Goal: Check status: Check status

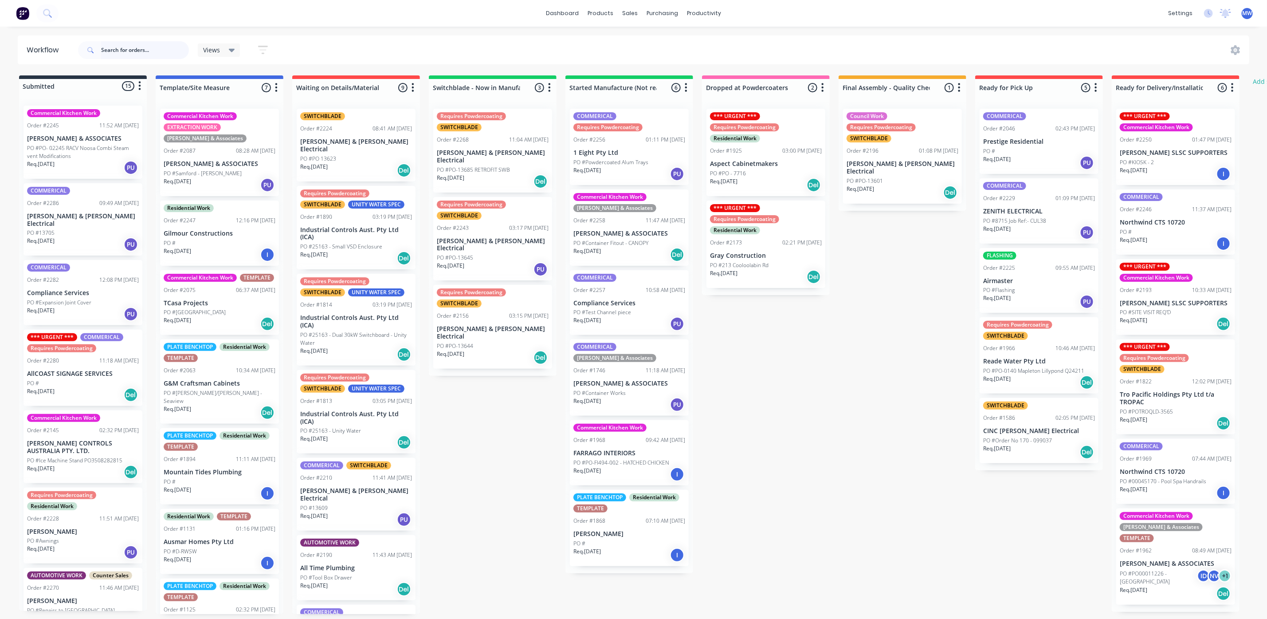
click at [116, 51] on input "text" at bounding box center [145, 50] width 88 height 18
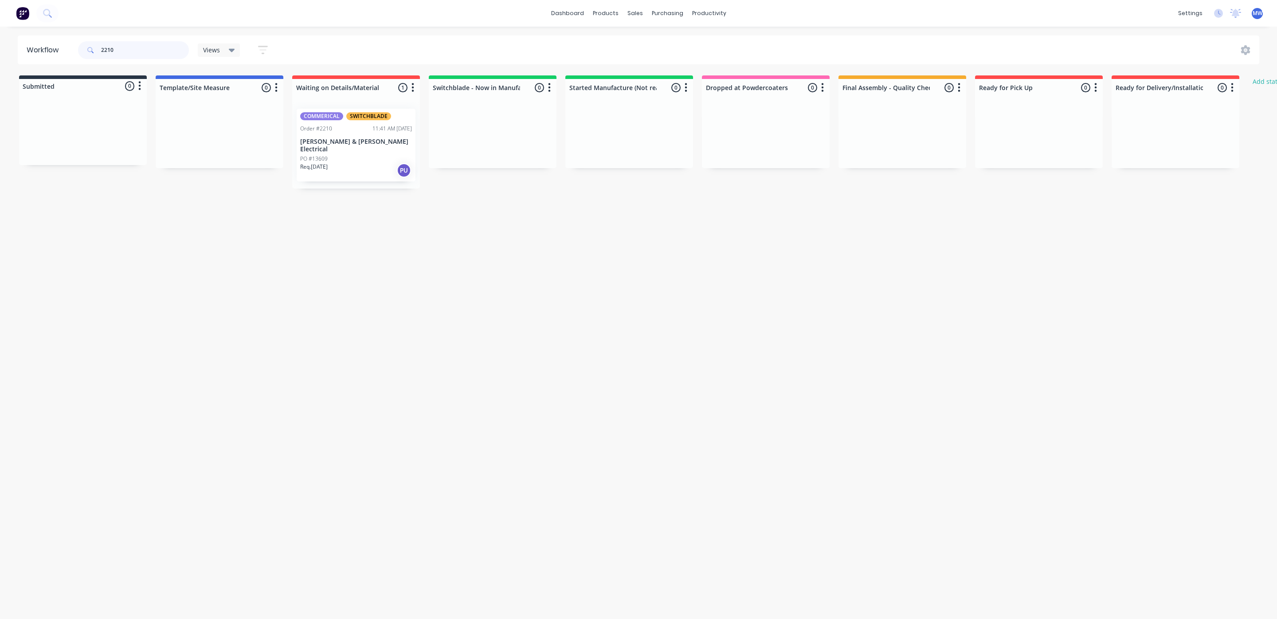
type input "2210"
click at [319, 138] on p "[PERSON_NAME] & [PERSON_NAME] Electrical" at bounding box center [356, 145] width 112 height 15
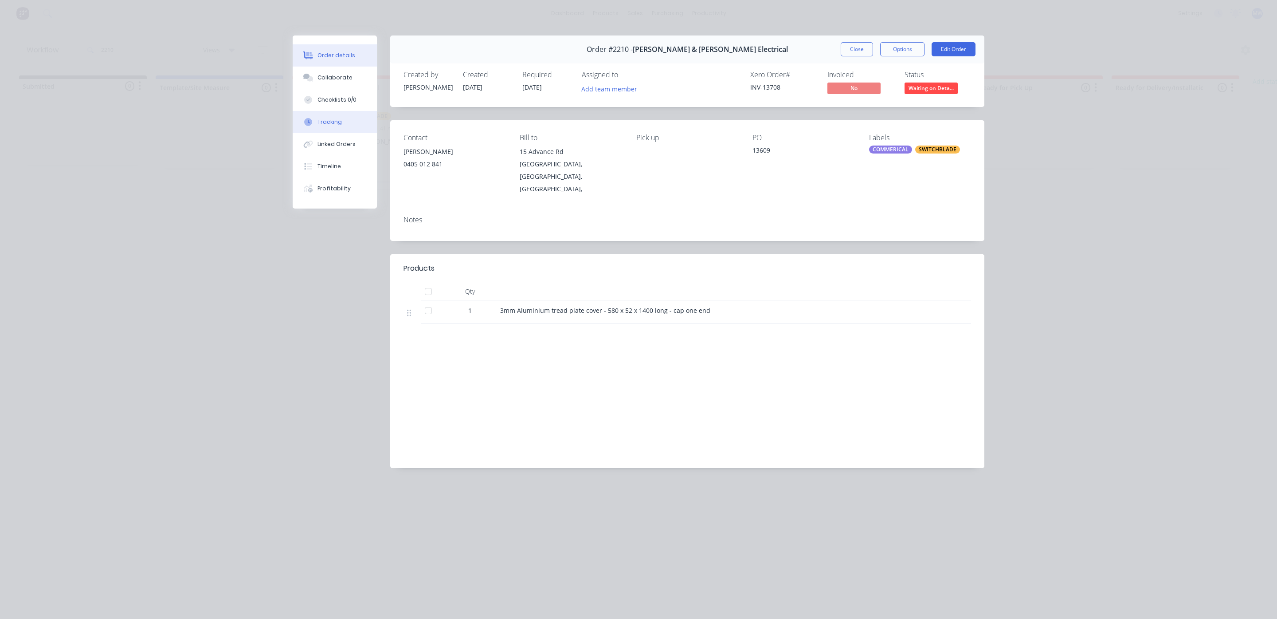
click at [339, 121] on div "Tracking" at bounding box center [330, 122] width 24 height 8
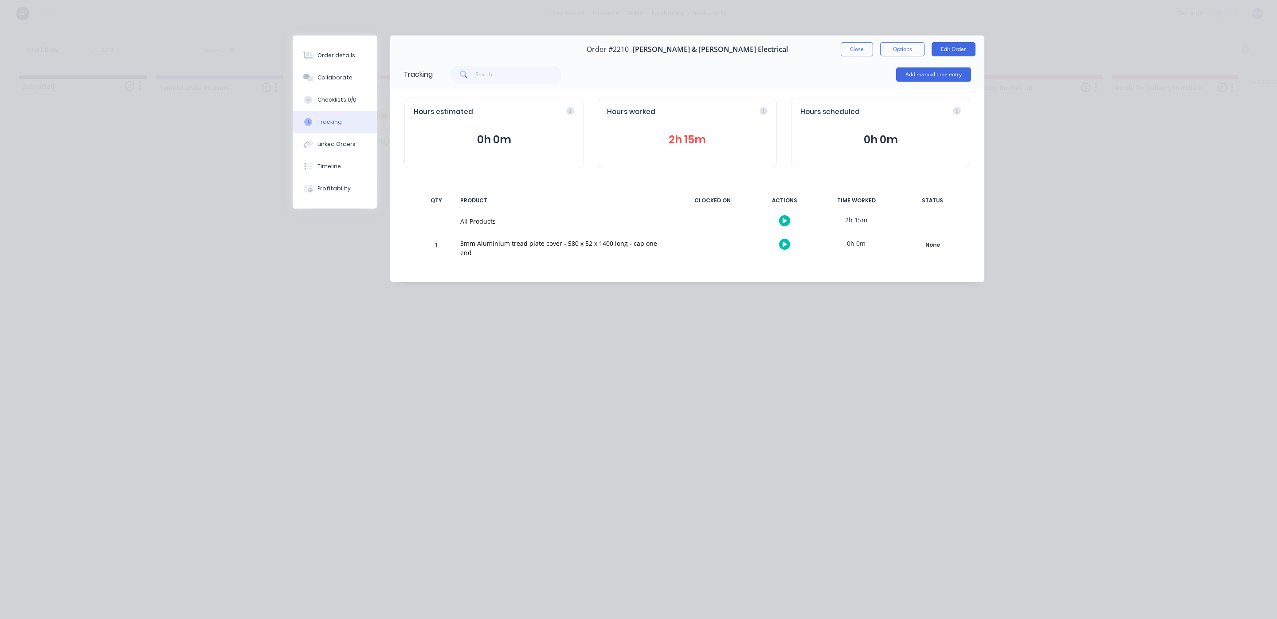
click at [671, 124] on div "Hours worked 2h 15m" at bounding box center [687, 133] width 179 height 71
click at [679, 131] on button "2h 15m" at bounding box center [687, 139] width 161 height 17
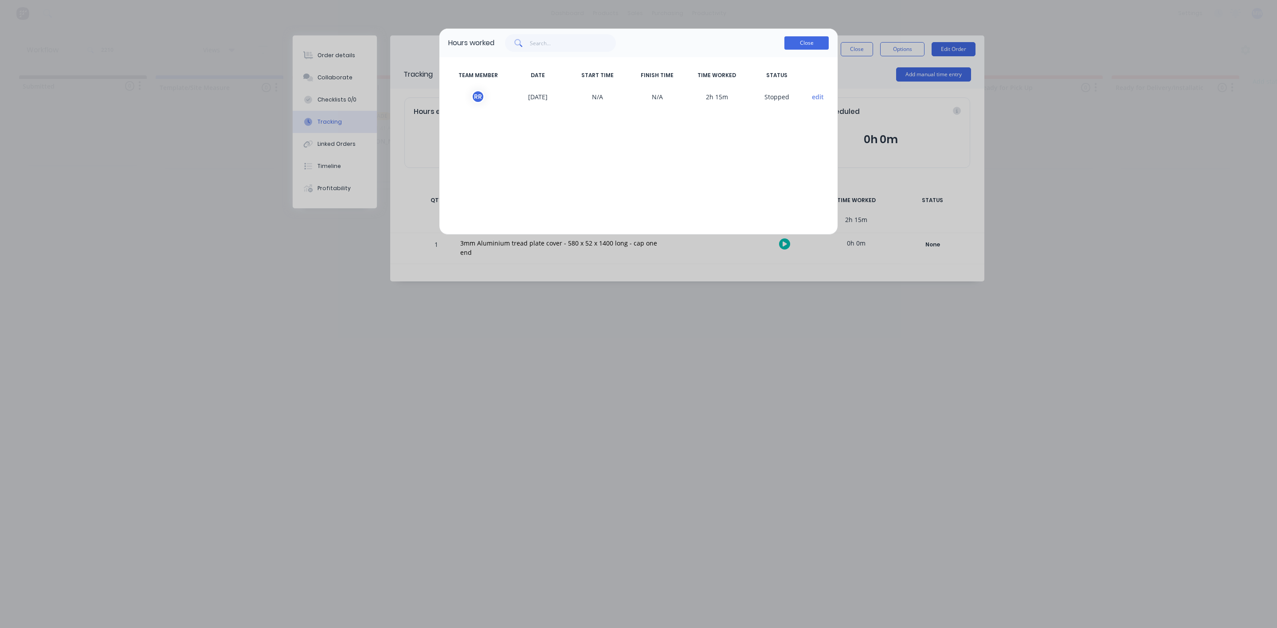
click at [808, 39] on button "Close" at bounding box center [807, 42] width 44 height 13
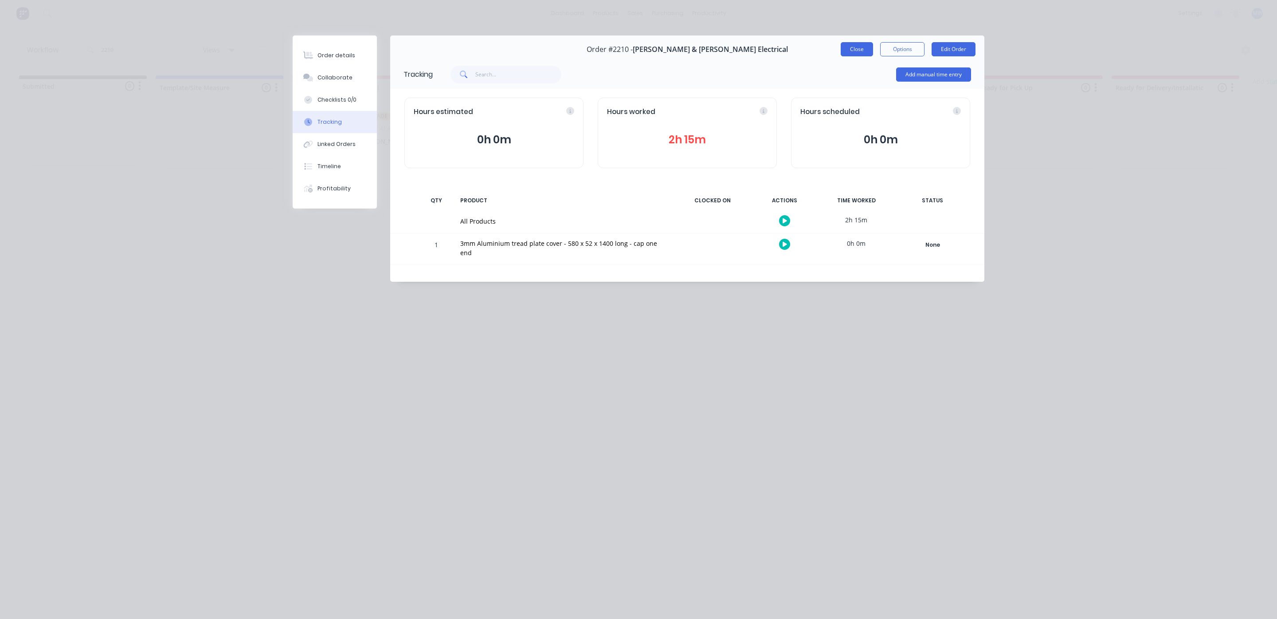
click at [855, 47] on button "Close" at bounding box center [857, 49] width 32 height 14
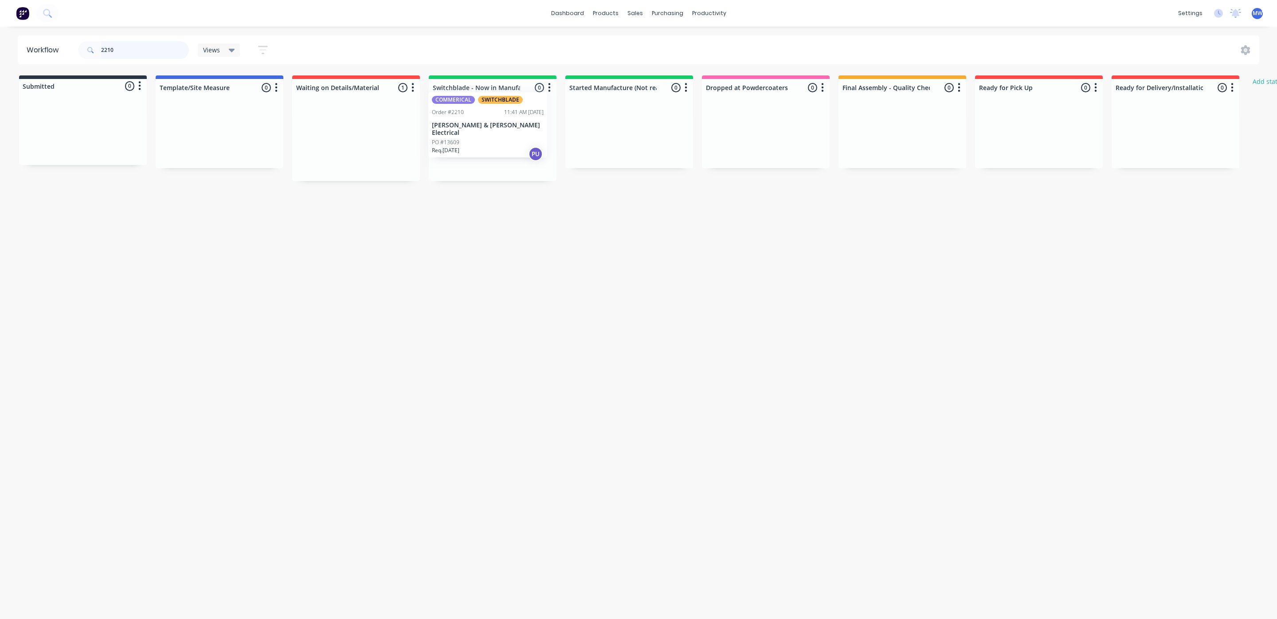
drag, startPoint x: 327, startPoint y: 164, endPoint x: 466, endPoint y: 145, distance: 139.6
click at [466, 145] on div "Submitted 0 Status colour #273444 hex #273444 Save Cancel Summaries Total order…" at bounding box center [732, 128] width 1479 height 106
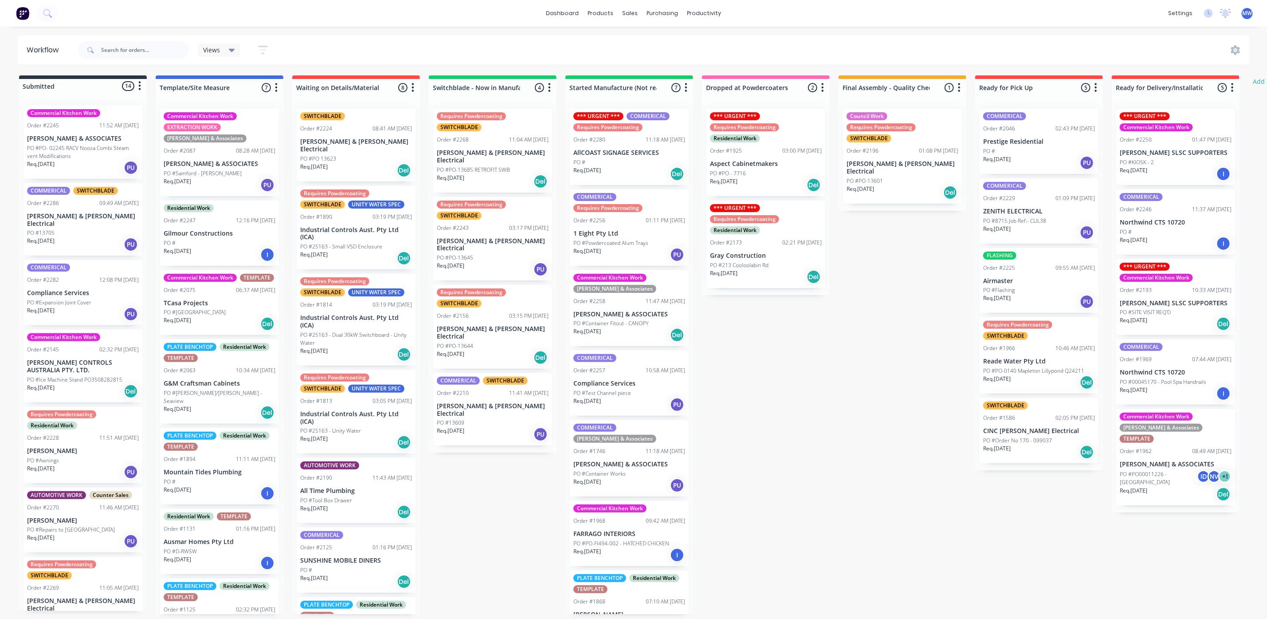
click at [482, 427] on div "Req. [DATE] PU" at bounding box center [493, 434] width 112 height 15
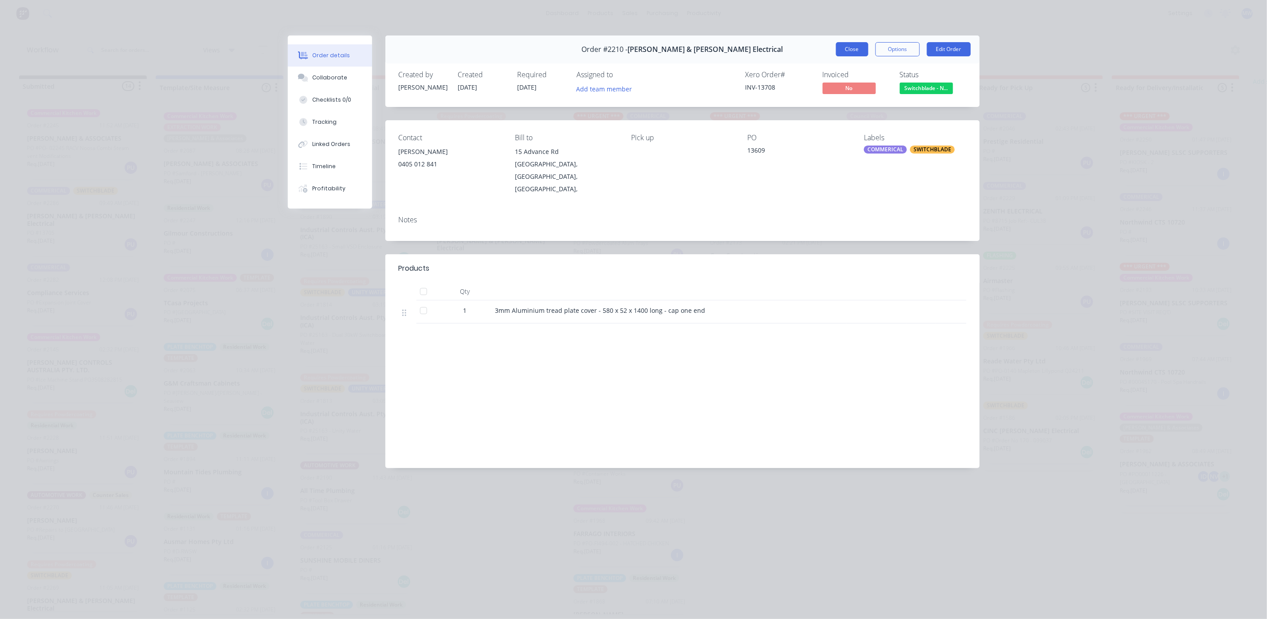
click at [857, 54] on button "Close" at bounding box center [852, 49] width 32 height 14
